Goal: Find contact information: Find contact information

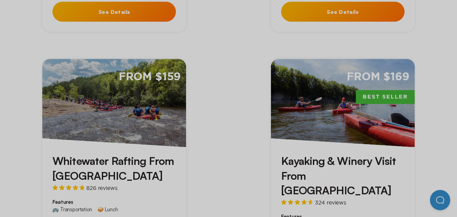
scroll to position [576, 0]
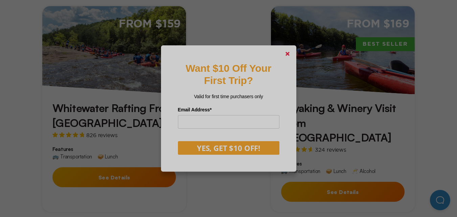
click at [285, 58] on link at bounding box center [288, 54] width 16 height 16
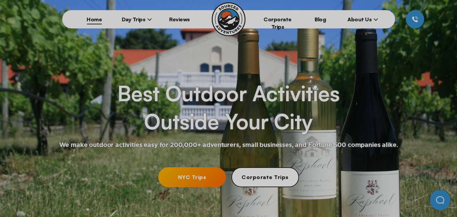
scroll to position [0, 0]
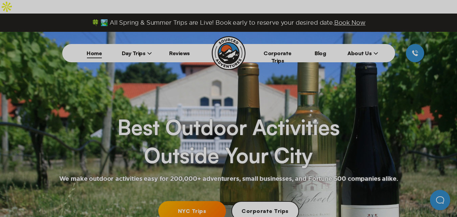
click at [374, 50] on span "About Us" at bounding box center [363, 53] width 31 height 7
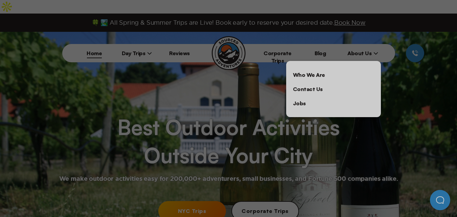
click at [300, 82] on link "Contact Us" at bounding box center [333, 89] width 95 height 14
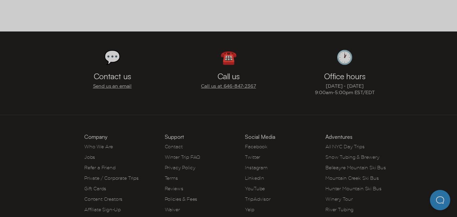
scroll to position [372, 0]
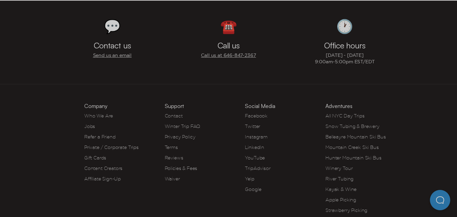
click at [100, 41] on h3 "Contact us" at bounding box center [112, 45] width 37 height 8
drag, startPoint x: 100, startPoint y: 31, endPoint x: 124, endPoint y: 31, distance: 24.7
click at [124, 41] on h3 "Contact us" at bounding box center [112, 45] width 37 height 8
click at [118, 41] on h3 "Contact us" at bounding box center [112, 45] width 37 height 8
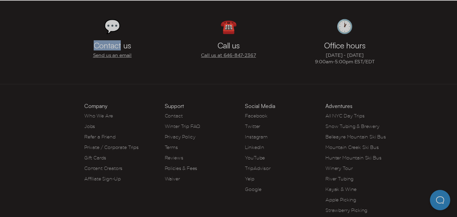
drag, startPoint x: 118, startPoint y: 32, endPoint x: 114, endPoint y: 34, distance: 3.5
click at [114, 41] on h3 "Contact us" at bounding box center [112, 45] width 37 height 8
click at [113, 41] on h3 "Contact us" at bounding box center [112, 45] width 37 height 8
click at [112, 41] on h3 "Contact us" at bounding box center [112, 45] width 37 height 8
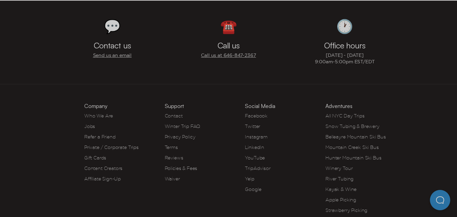
click at [222, 41] on h3 "Call us" at bounding box center [229, 45] width 22 height 8
click at [219, 41] on h3 "Call us" at bounding box center [229, 45] width 22 height 8
click at [224, 41] on h3 "Call us" at bounding box center [229, 45] width 22 height 8
